Goal: Task Accomplishment & Management: Complete application form

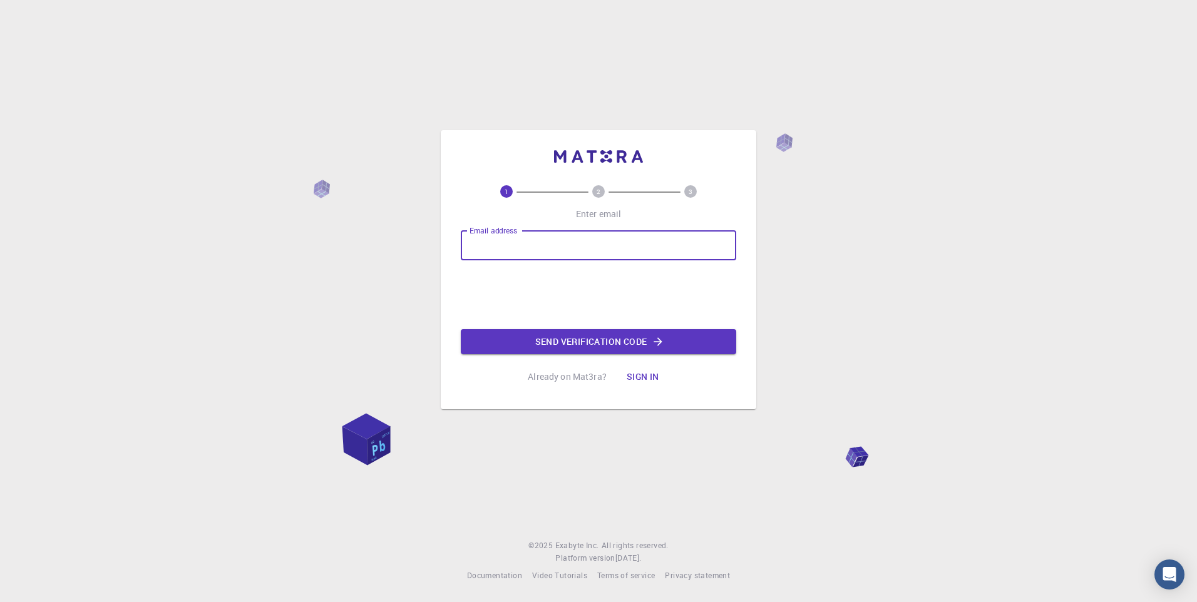
click at [525, 244] on input "Email address" at bounding box center [599, 245] width 276 height 30
type input "[EMAIL_ADDRESS][DOMAIN_NAME]"
click at [541, 337] on button "Send verification code" at bounding box center [599, 341] width 276 height 25
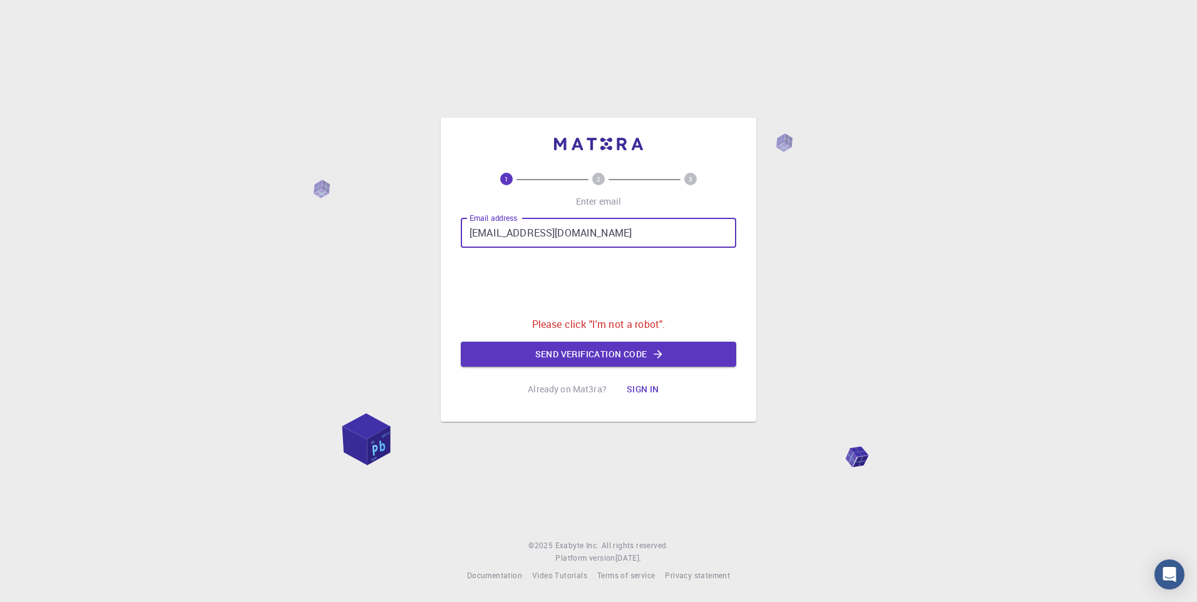
click at [527, 237] on input "[EMAIL_ADDRESS][DOMAIN_NAME]" at bounding box center [599, 233] width 276 height 30
drag, startPoint x: 527, startPoint y: 237, endPoint x: 505, endPoint y: 243, distance: 22.6
click at [505, 243] on input "[EMAIL_ADDRESS][DOMAIN_NAME]" at bounding box center [599, 233] width 276 height 30
click at [505, 237] on input "[EMAIL_ADDRESS][DOMAIN_NAME]" at bounding box center [599, 233] width 276 height 30
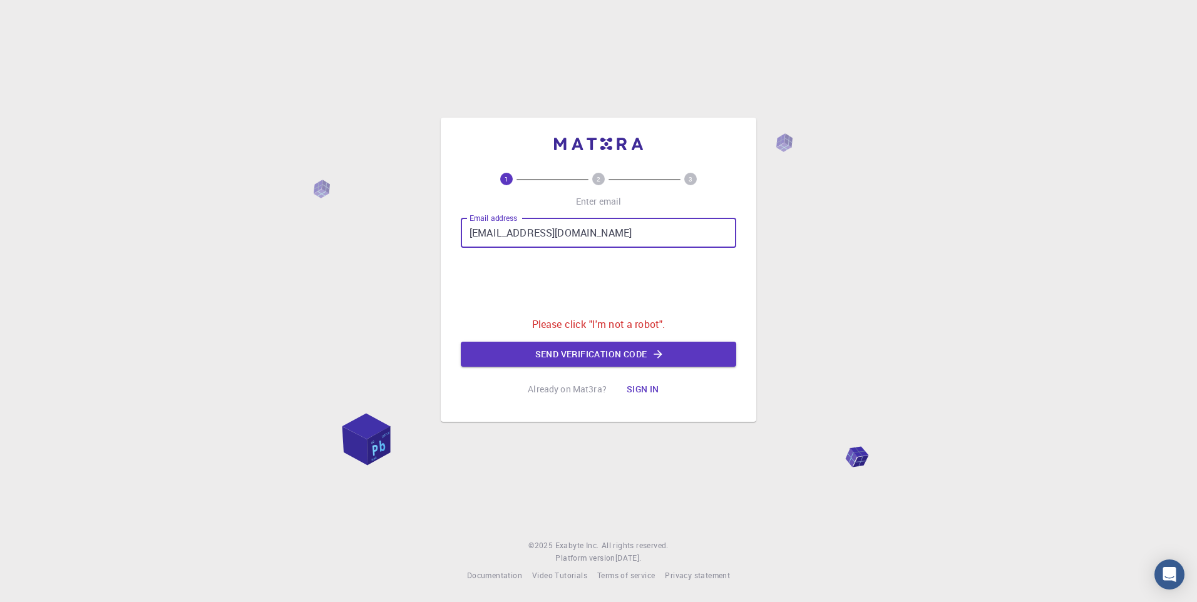
click at [505, 237] on input "[EMAIL_ADDRESS][DOMAIN_NAME]" at bounding box center [599, 233] width 276 height 30
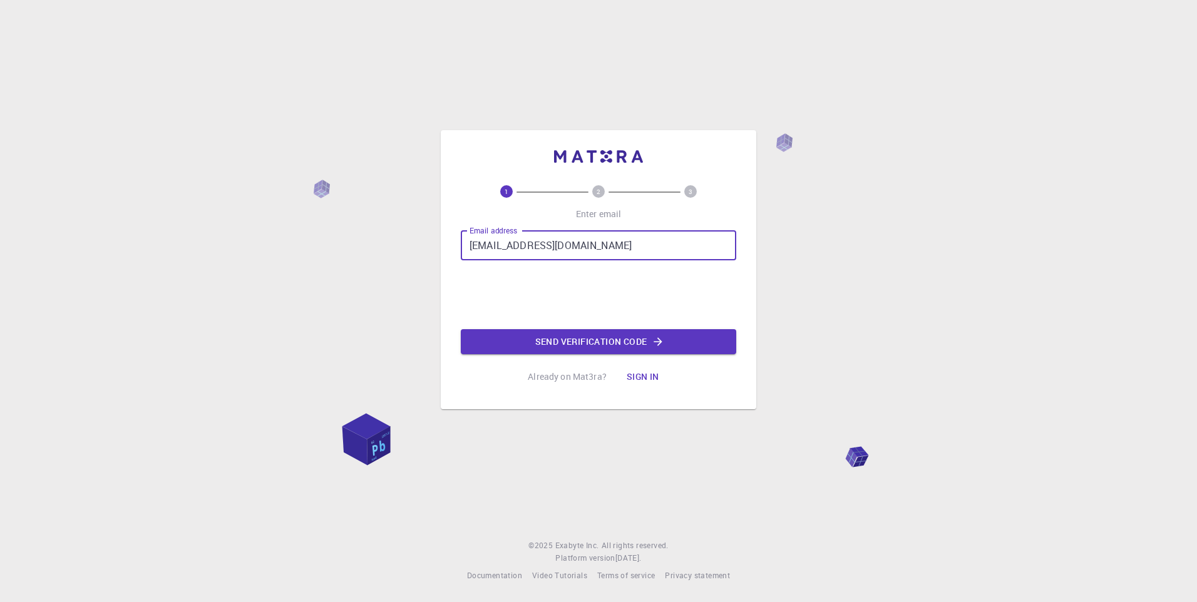
type input "[EMAIL_ADDRESS][DOMAIN_NAME]"
click at [564, 348] on button "Send verification code" at bounding box center [599, 341] width 276 height 25
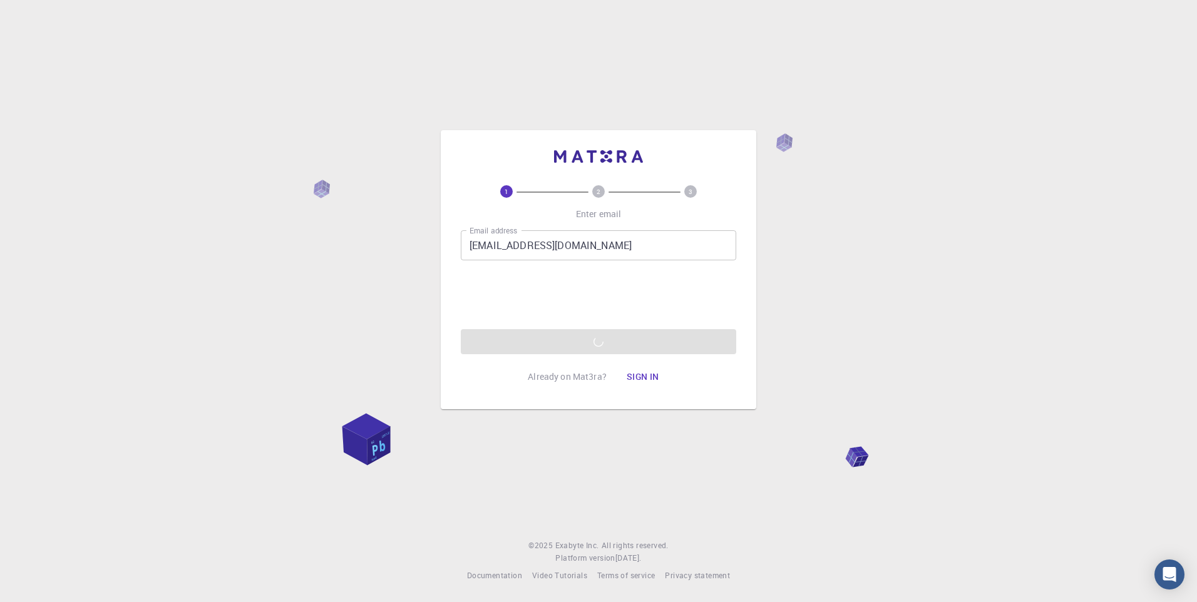
click at [645, 374] on button "Sign in" at bounding box center [643, 376] width 53 height 25
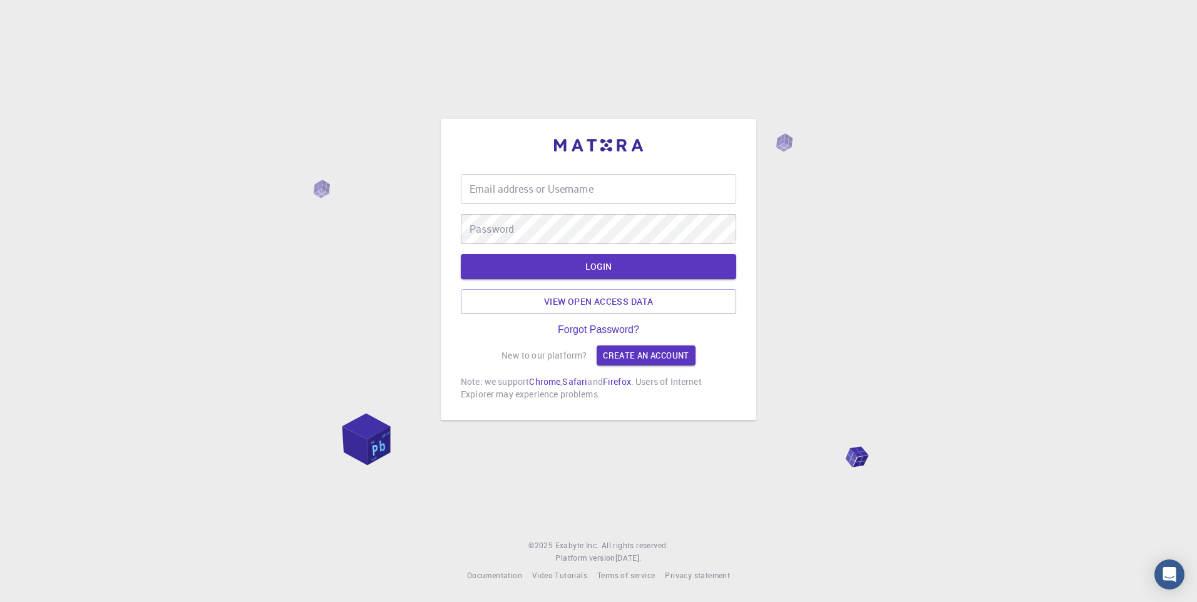
click at [493, 195] on input "Email address or Username" at bounding box center [599, 189] width 276 height 30
type input "[EMAIL_ADDRESS][DOMAIN_NAME]"
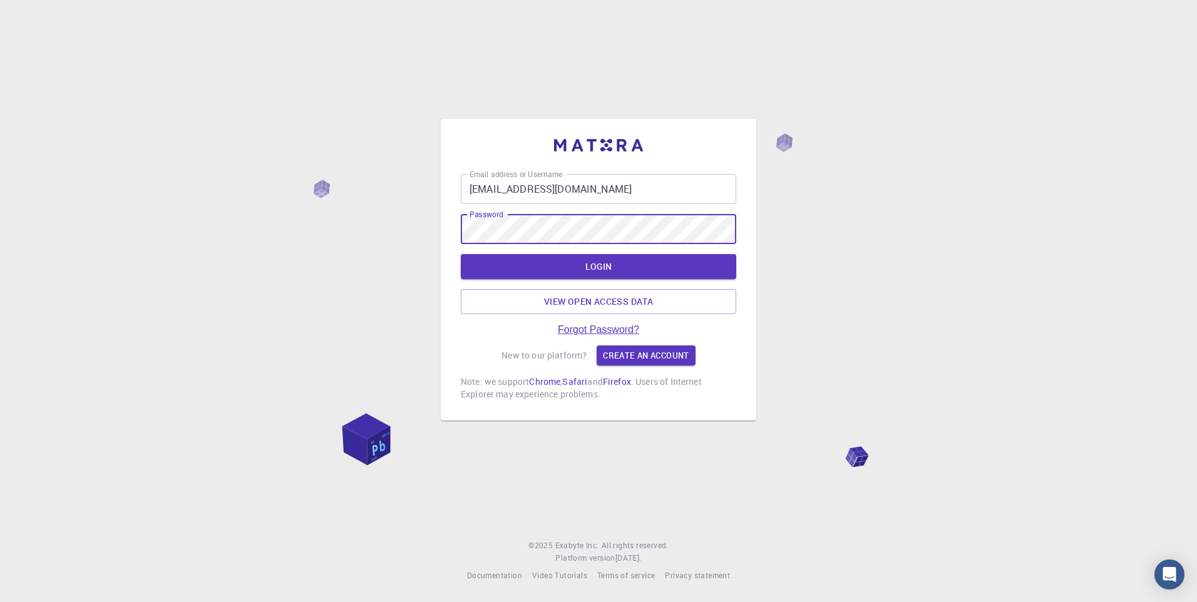
click at [599, 328] on link "Forgot Password?" at bounding box center [598, 329] width 81 height 11
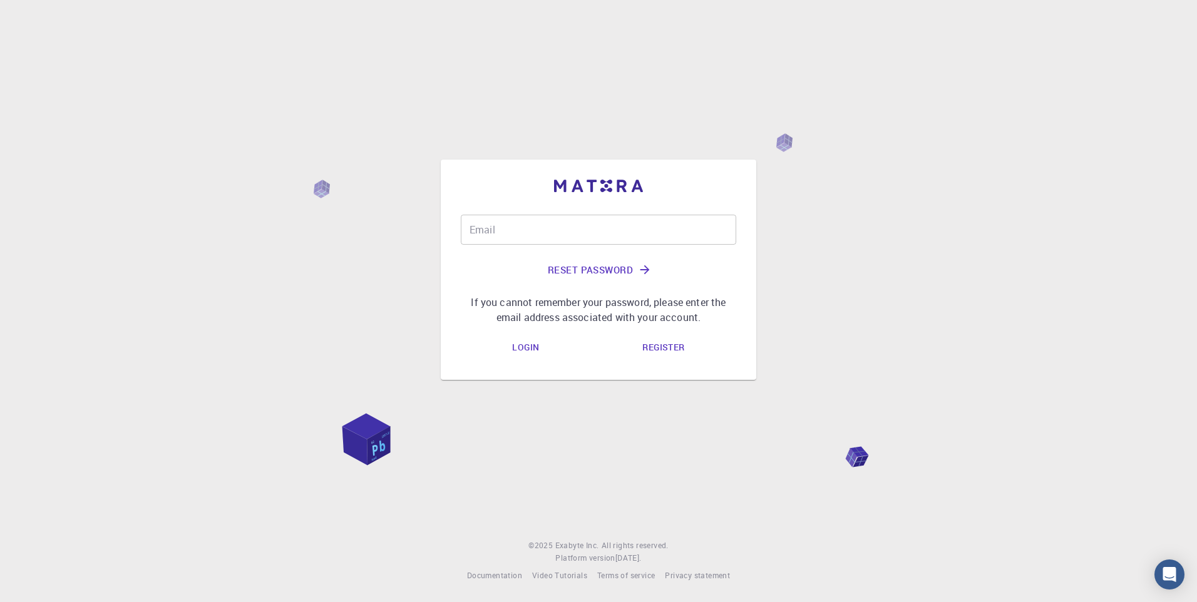
click at [564, 256] on button "Reset Password" at bounding box center [599, 270] width 276 height 30
click at [562, 233] on input "Email" at bounding box center [599, 230] width 276 height 30
type input "[EMAIL_ADDRESS][DOMAIN_NAME]"
click at [668, 351] on link "Register" at bounding box center [664, 347] width 62 height 25
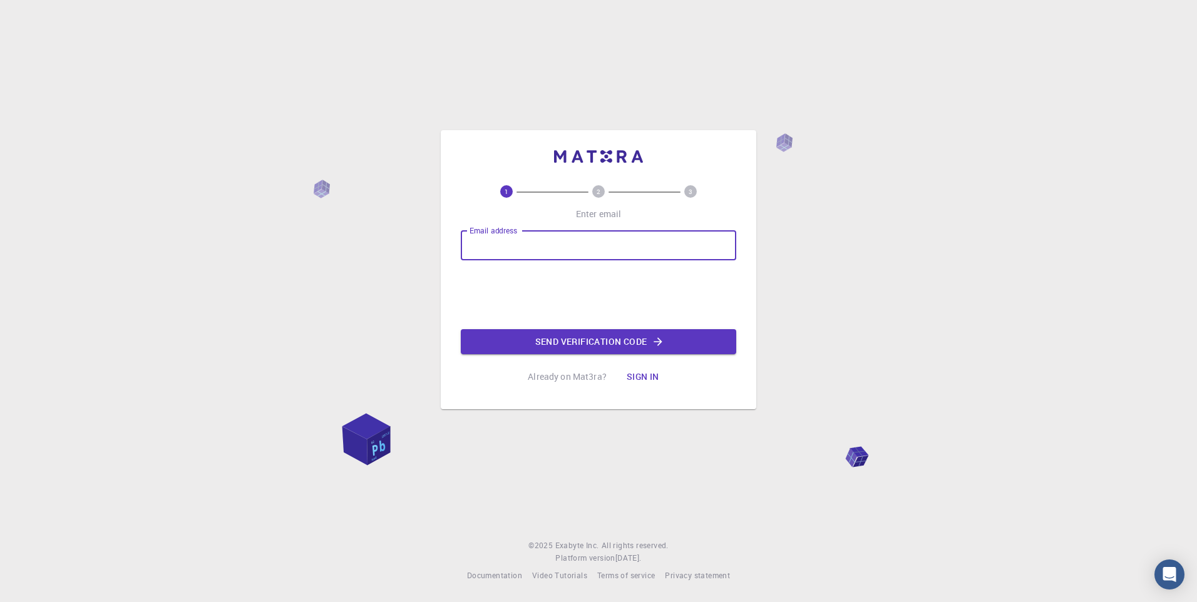
click at [519, 255] on input "Email address" at bounding box center [599, 245] width 276 height 30
type input "[EMAIL_ADDRESS][DOMAIN_NAME]"
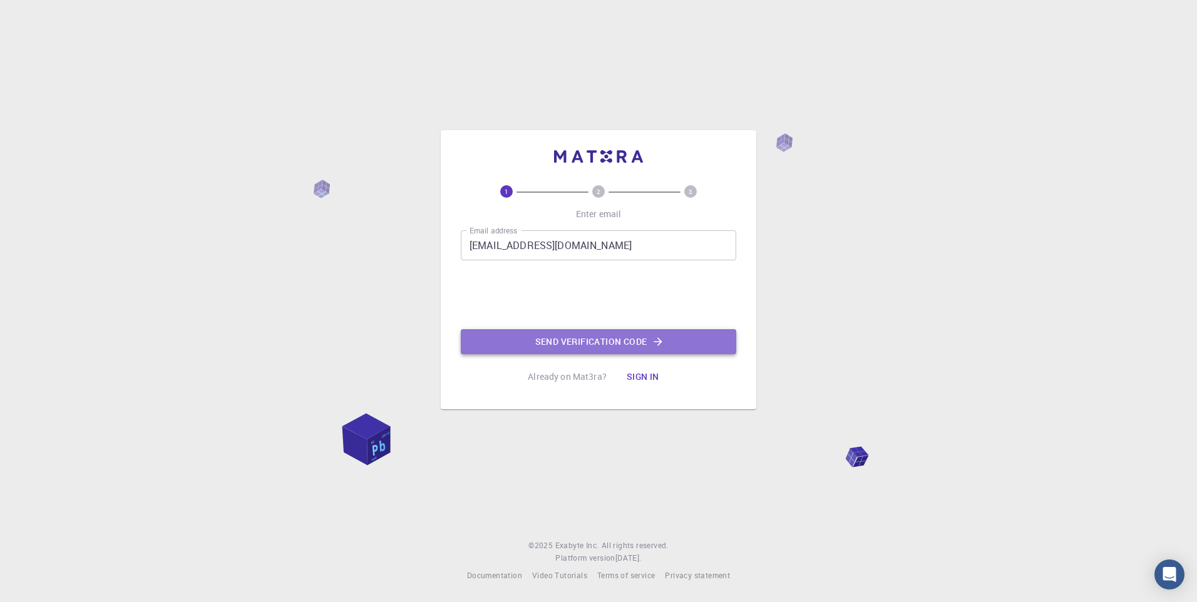
click at [568, 341] on button "Send verification code" at bounding box center [599, 341] width 276 height 25
